Goal: Transaction & Acquisition: Book appointment/travel/reservation

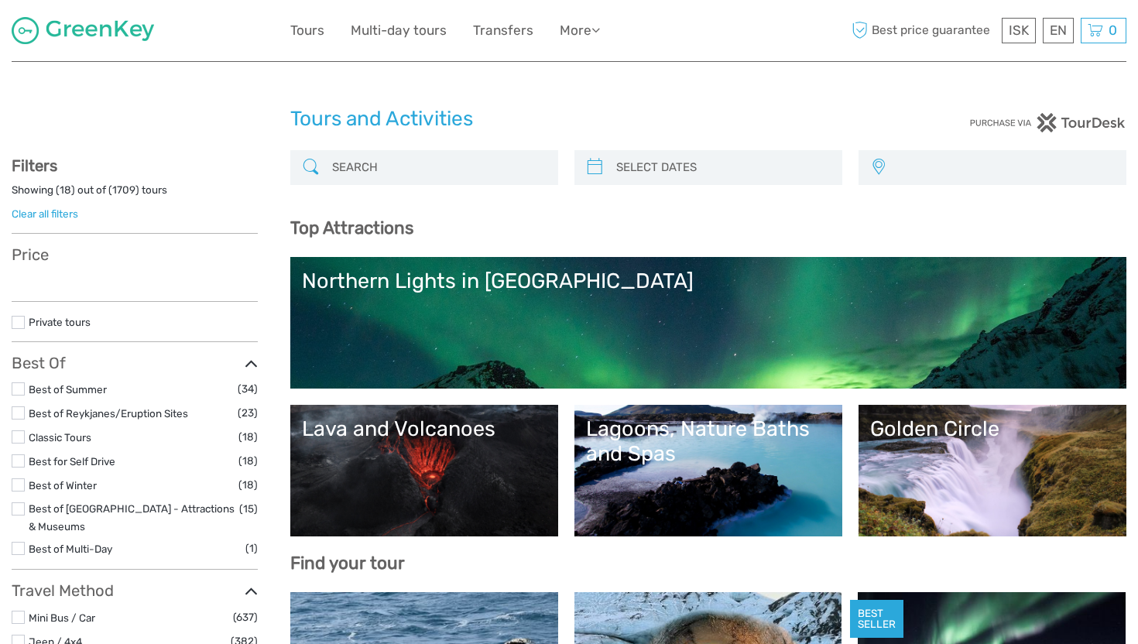
select select
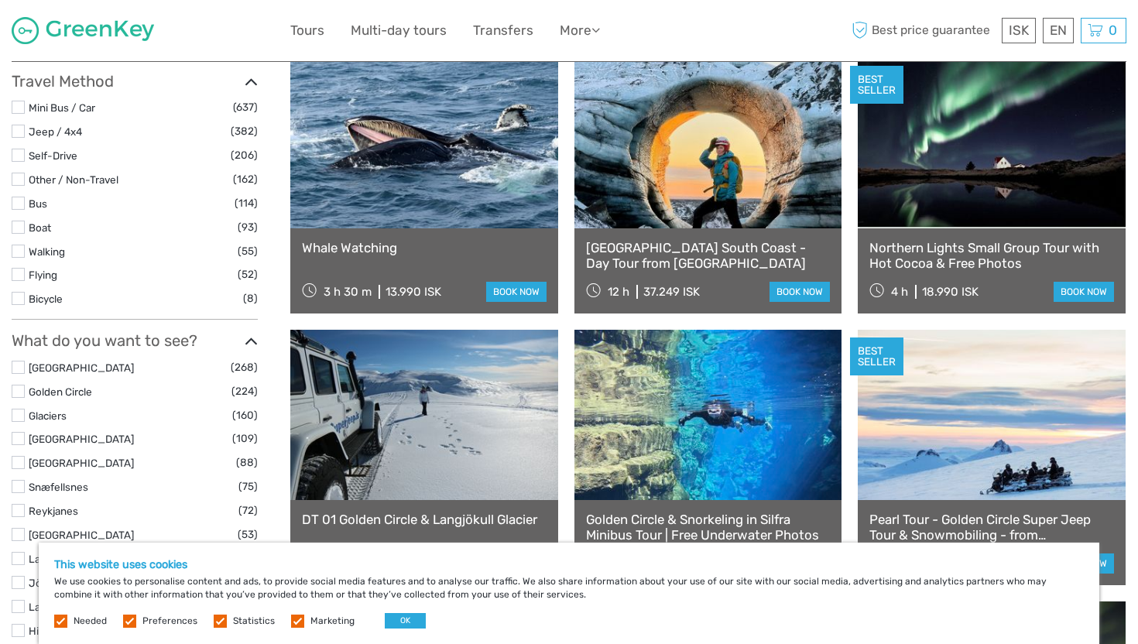
scroll to position [604, 0]
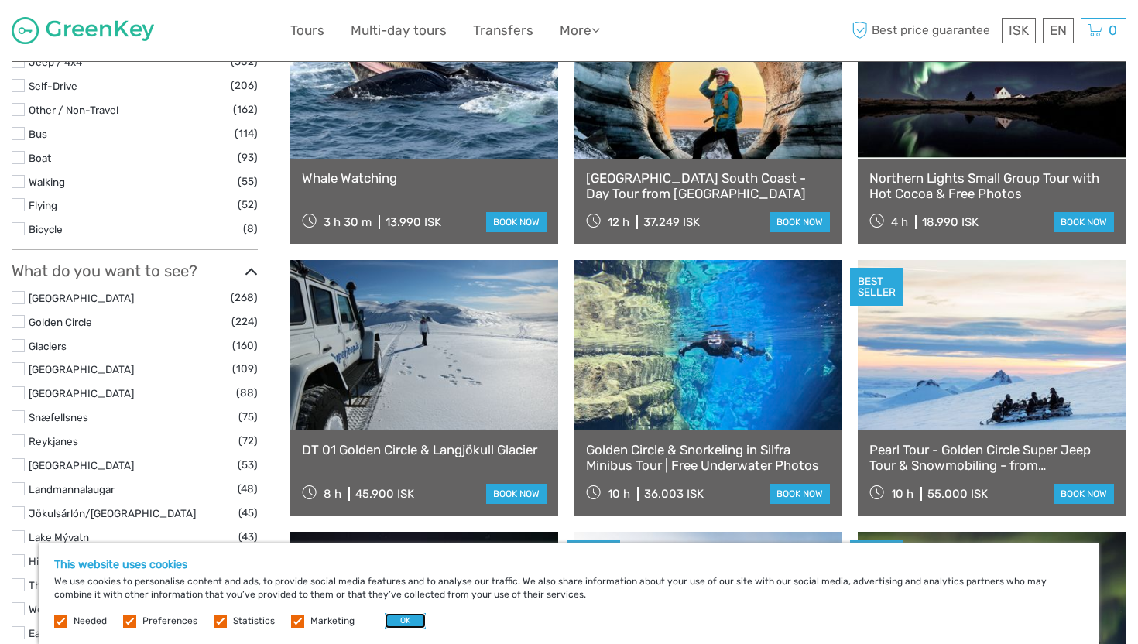
click at [393, 620] on button "OK" at bounding box center [405, 620] width 41 height 15
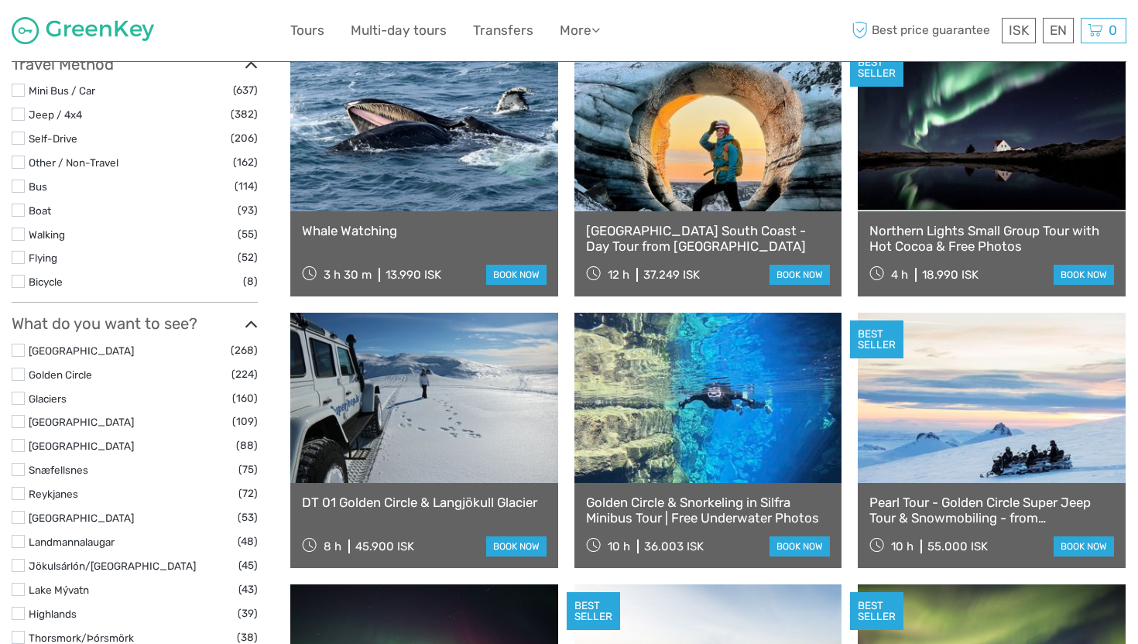
scroll to position [544, 0]
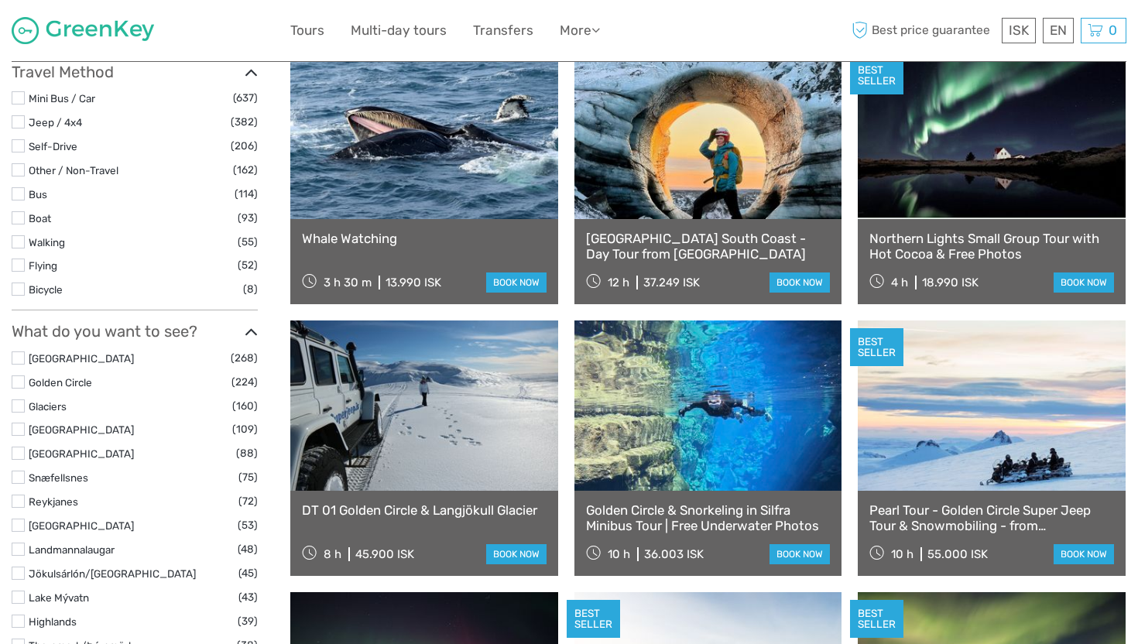
click at [516, 286] on link "book now" at bounding box center [516, 283] width 60 height 20
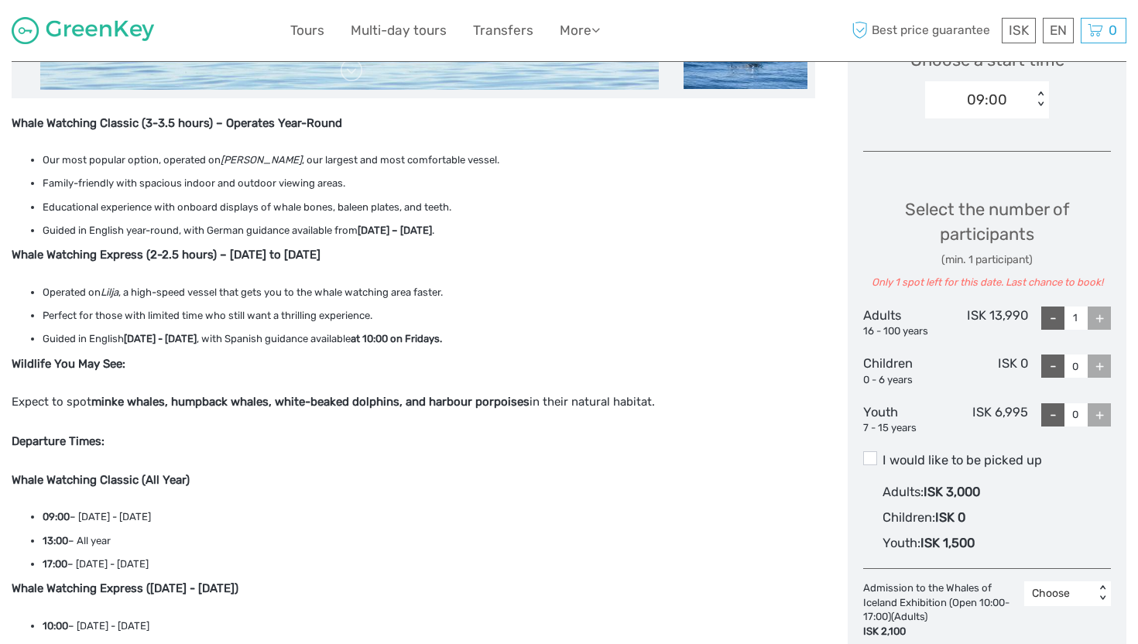
scroll to position [550, 0]
click at [973, 461] on label "I would like to be picked up" at bounding box center [987, 460] width 248 height 19
click at [883, 454] on input "I would like to be picked up" at bounding box center [883, 454] width 0 height 0
click at [973, 461] on label "I would like to be picked up" at bounding box center [987, 460] width 248 height 19
click at [883, 454] on input "I would like to be picked up" at bounding box center [883, 454] width 0 height 0
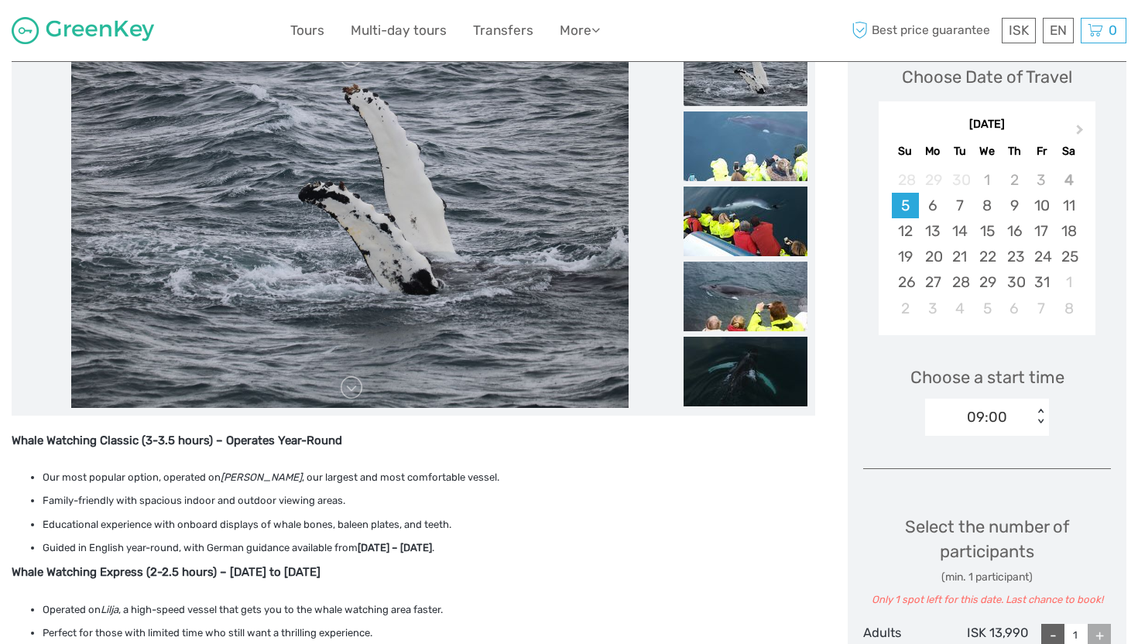
scroll to position [229, 0]
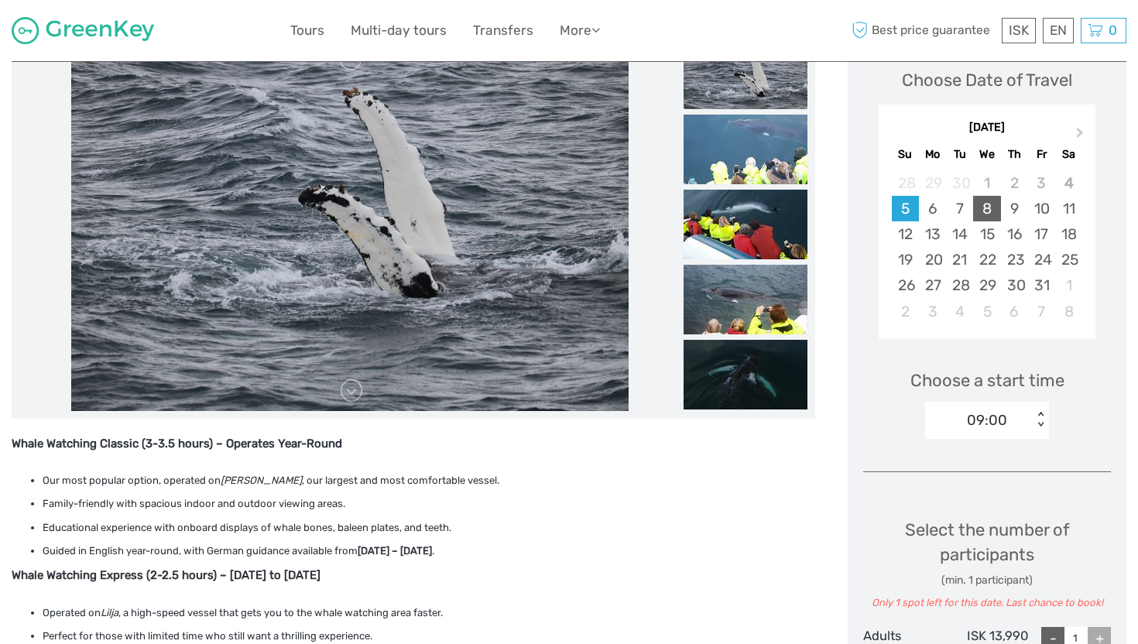
click at [994, 214] on div "8" at bounding box center [986, 209] width 27 height 26
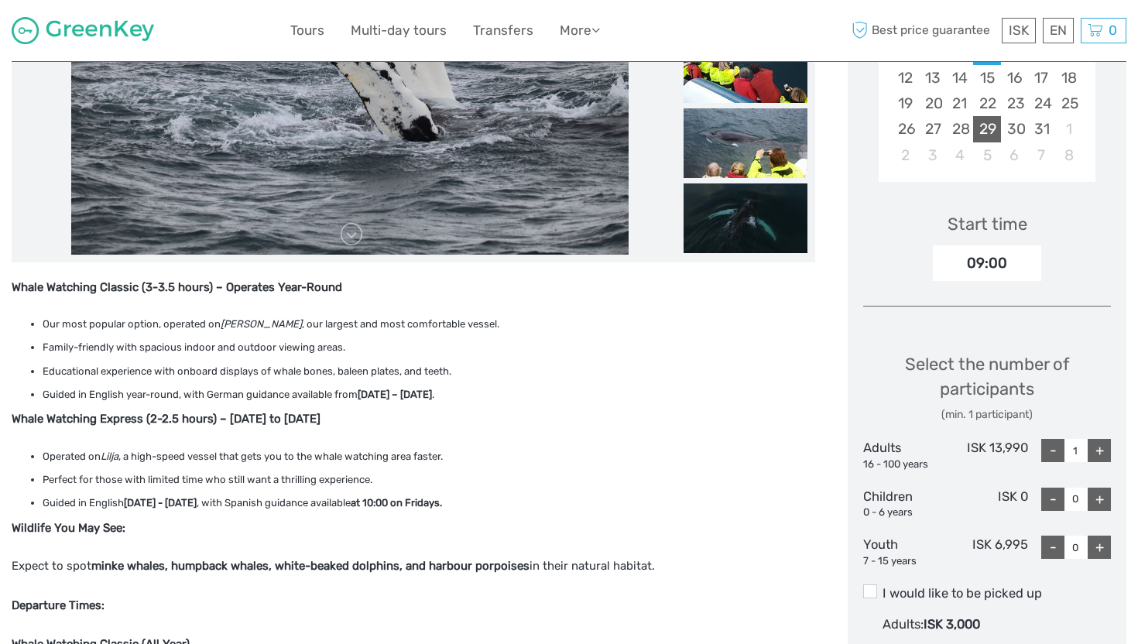
scroll to position [396, 0]
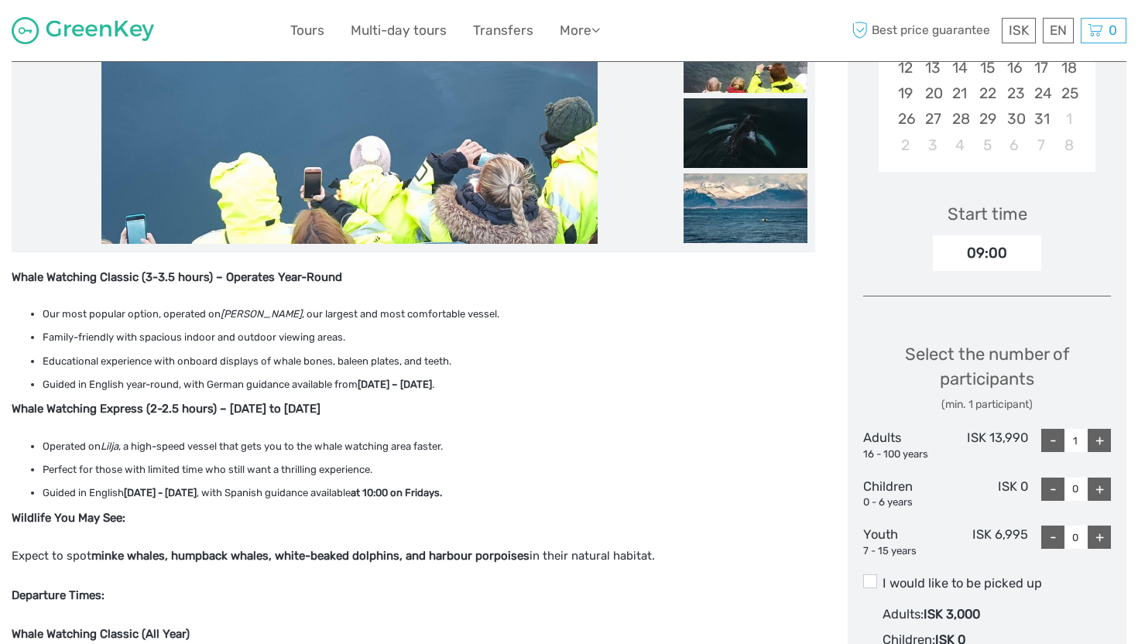
click at [1098, 443] on div "+" at bounding box center [1099, 440] width 23 height 23
click at [1048, 440] on div "-" at bounding box center [1052, 440] width 23 height 23
type input "1"
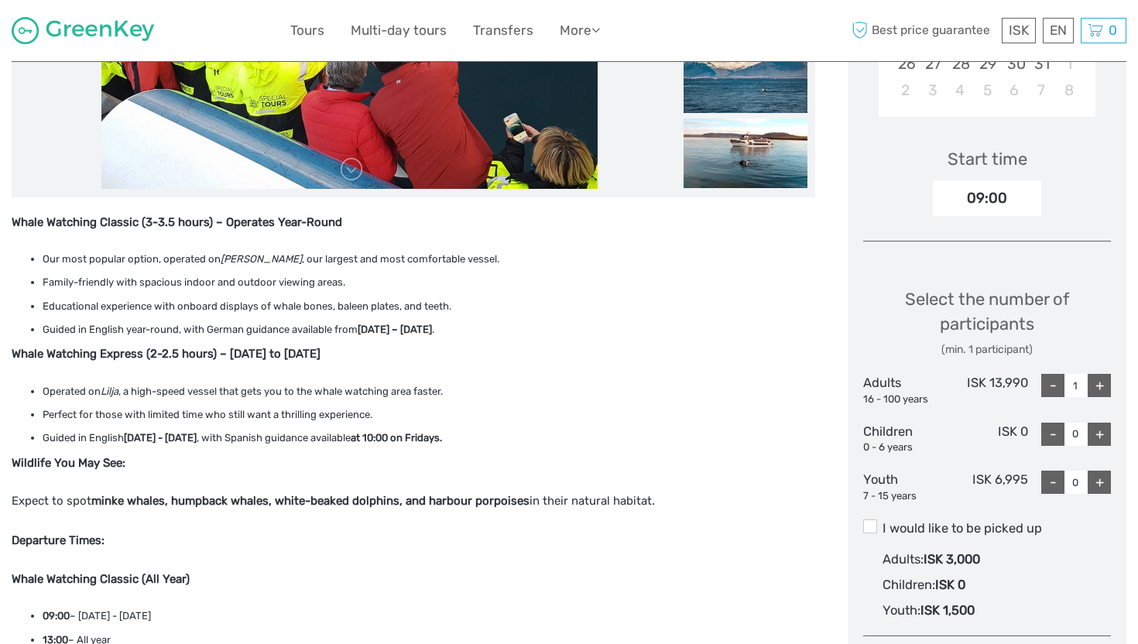
scroll to position [449, 0]
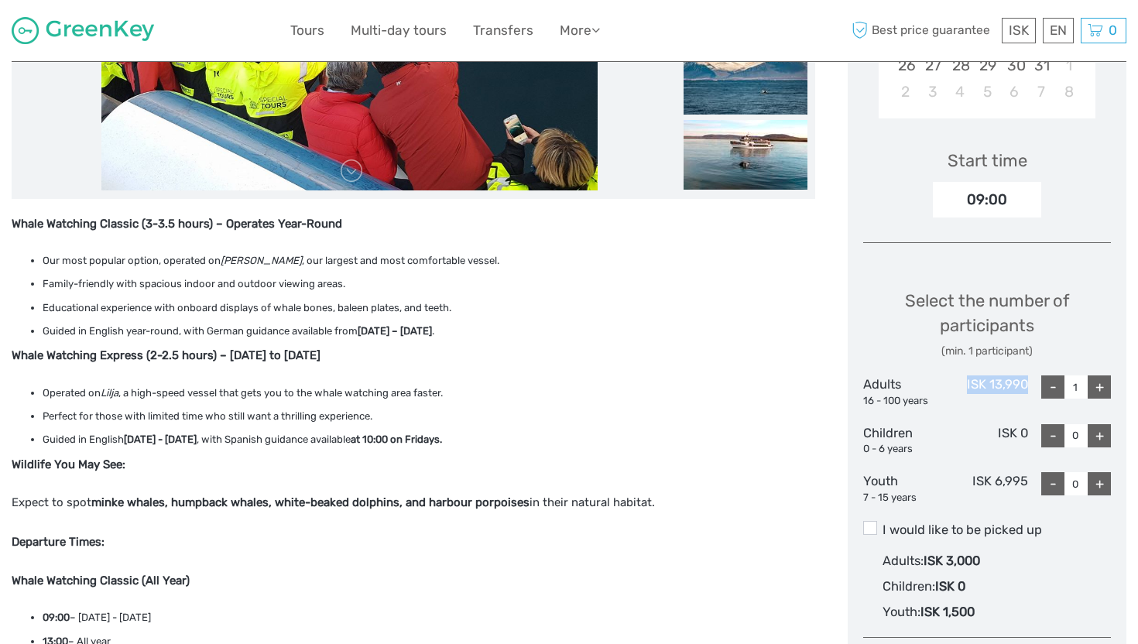
drag, startPoint x: 1030, startPoint y: 381, endPoint x: 961, endPoint y: 381, distance: 68.9
click at [961, 381] on div "Adults 16 - 100 years ISK 13,990 - 1 +" at bounding box center [987, 392] width 248 height 33
copy div "ISK 13,990"
